Goal: Transaction & Acquisition: Purchase product/service

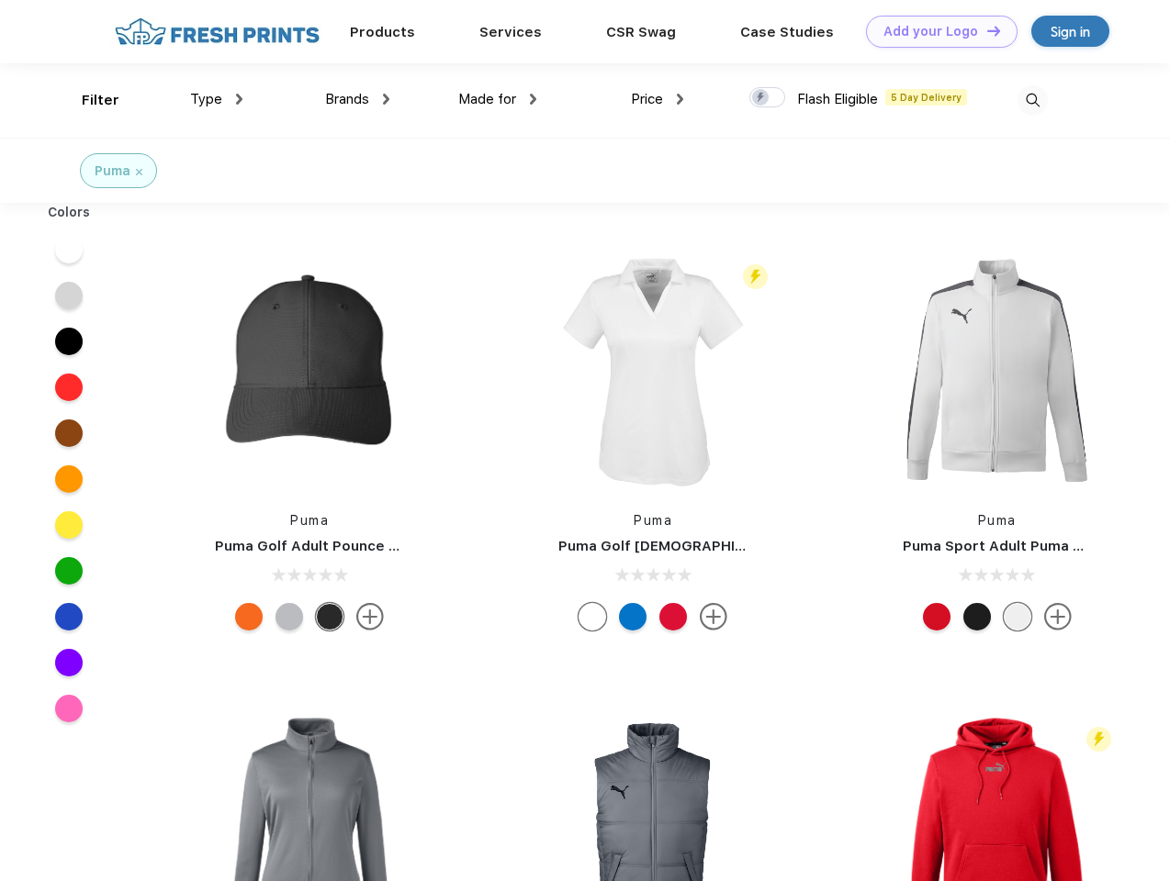
click at [935, 31] on link "Add your Logo Design Tool" at bounding box center [941, 32] width 151 height 32
click at [0, 0] on div "Design Tool" at bounding box center [0, 0] width 0 height 0
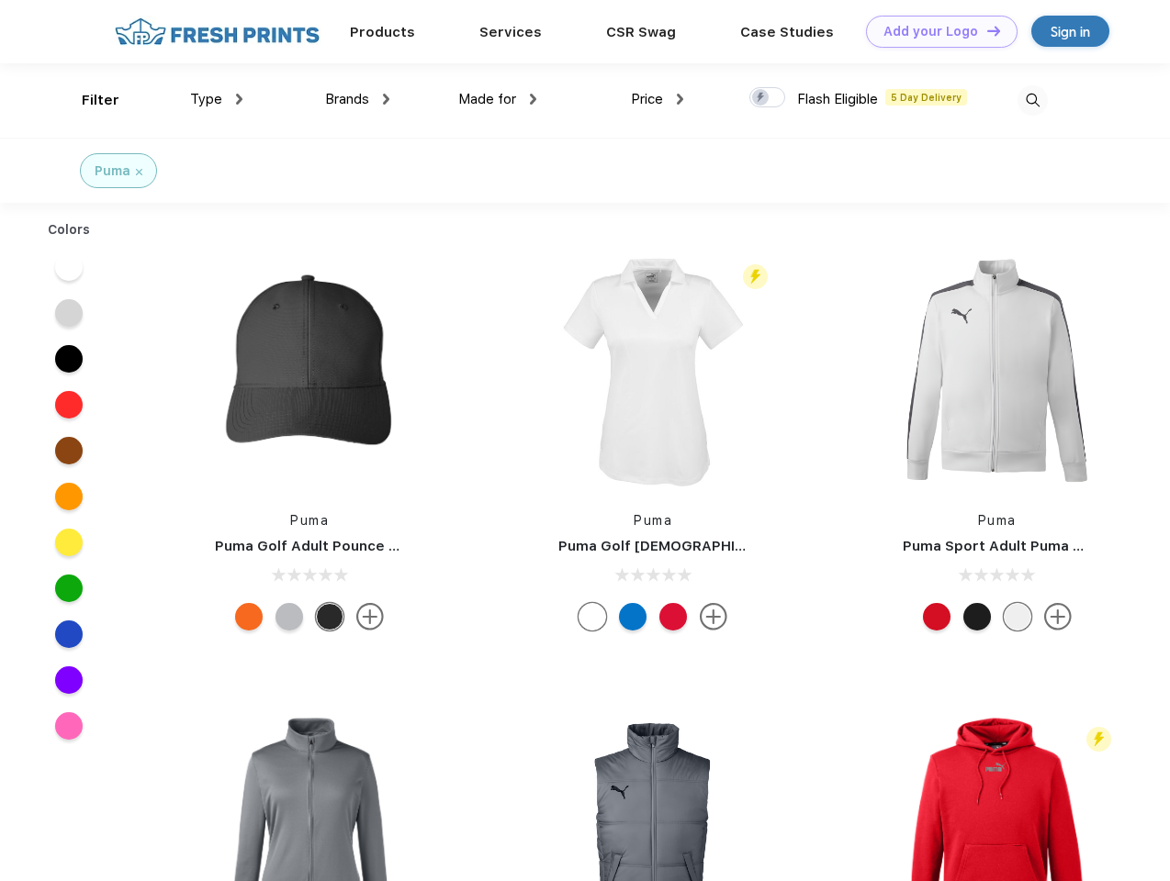
click at [985, 30] on link "Add your Logo Design Tool" at bounding box center [941, 32] width 151 height 32
click at [88, 100] on div "Filter" at bounding box center [101, 100] width 38 height 21
click at [217, 99] on span "Type" at bounding box center [206, 99] width 32 height 17
click at [357, 99] on span "Brands" at bounding box center [347, 99] width 44 height 17
click at [498, 99] on span "Made for" at bounding box center [487, 99] width 58 height 17
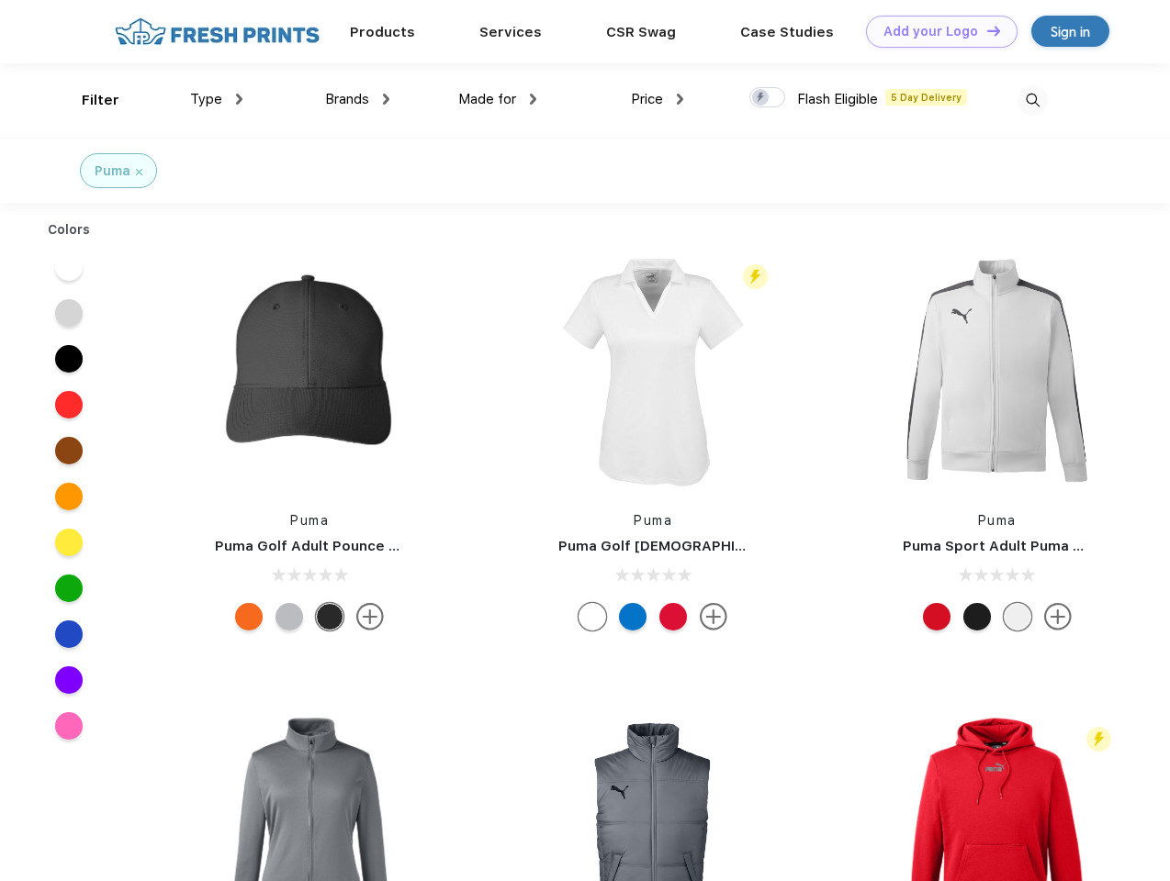
click at [657, 99] on span "Price" at bounding box center [647, 99] width 32 height 17
click at [767, 98] on div at bounding box center [767, 97] width 36 height 20
click at [761, 98] on input "checkbox" at bounding box center [755, 92] width 12 height 12
click at [1032, 100] on img at bounding box center [1032, 100] width 30 height 30
